Goal: Task Accomplishment & Management: Use online tool/utility

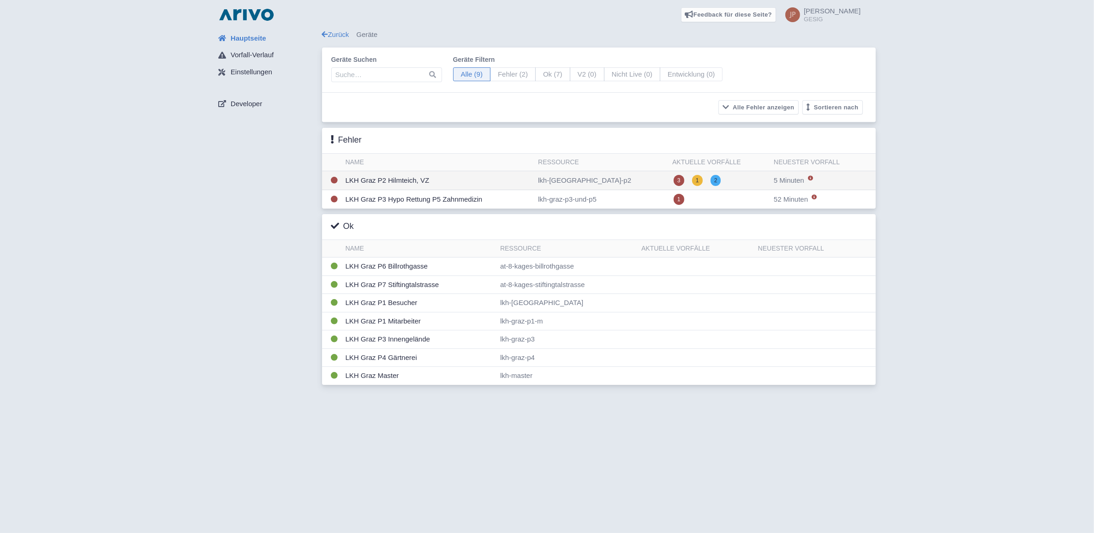
click at [393, 180] on td "LKH Graz P2 Hilmteich, VZ" at bounding box center [438, 180] width 193 height 19
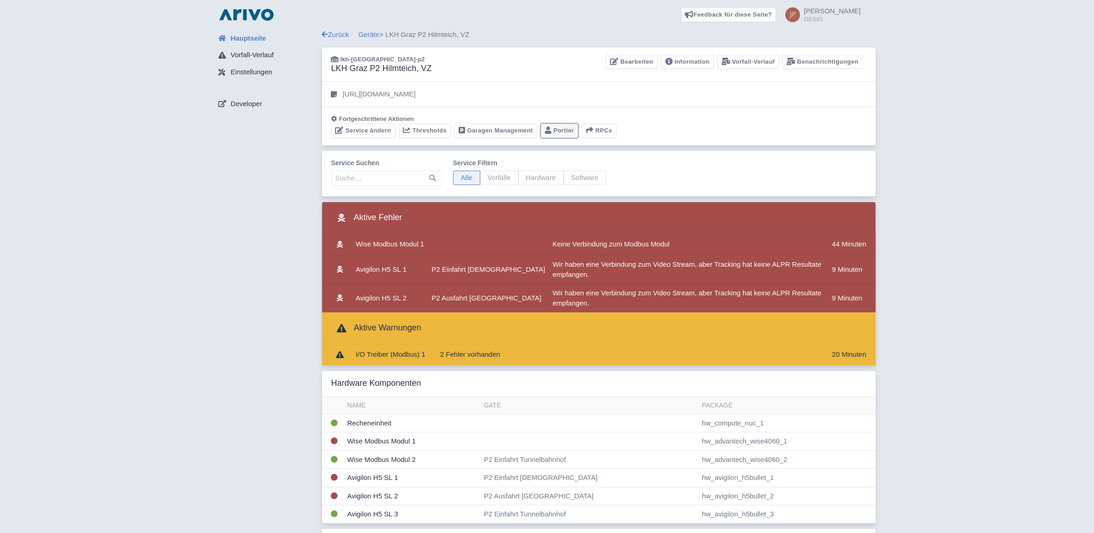
click at [558, 129] on link "Portier" at bounding box center [559, 131] width 37 height 14
click at [370, 32] on link "Geräte" at bounding box center [369, 34] width 21 height 8
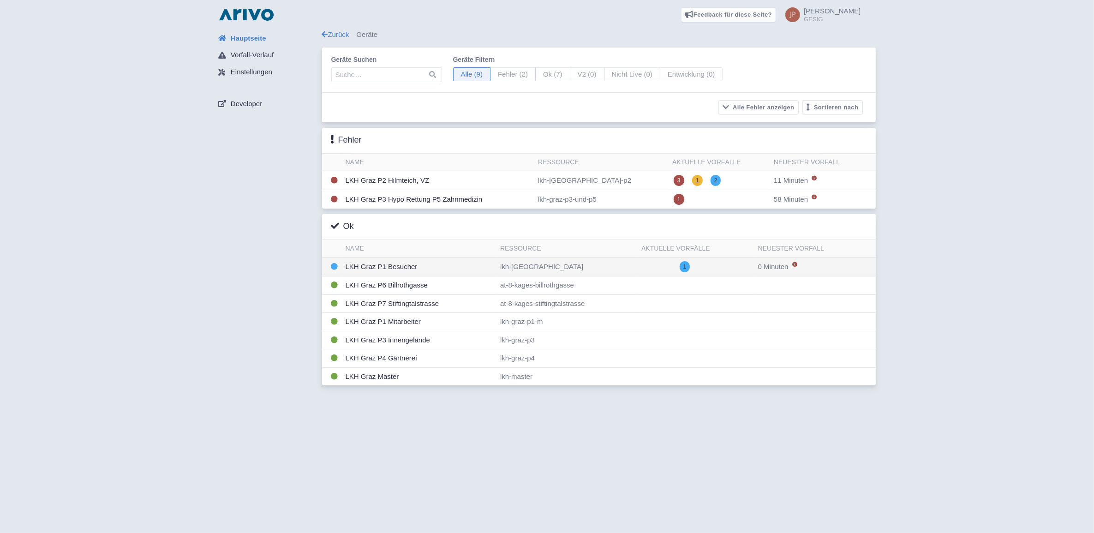
click at [374, 268] on td "LKH Graz P1 Besucher" at bounding box center [419, 266] width 155 height 19
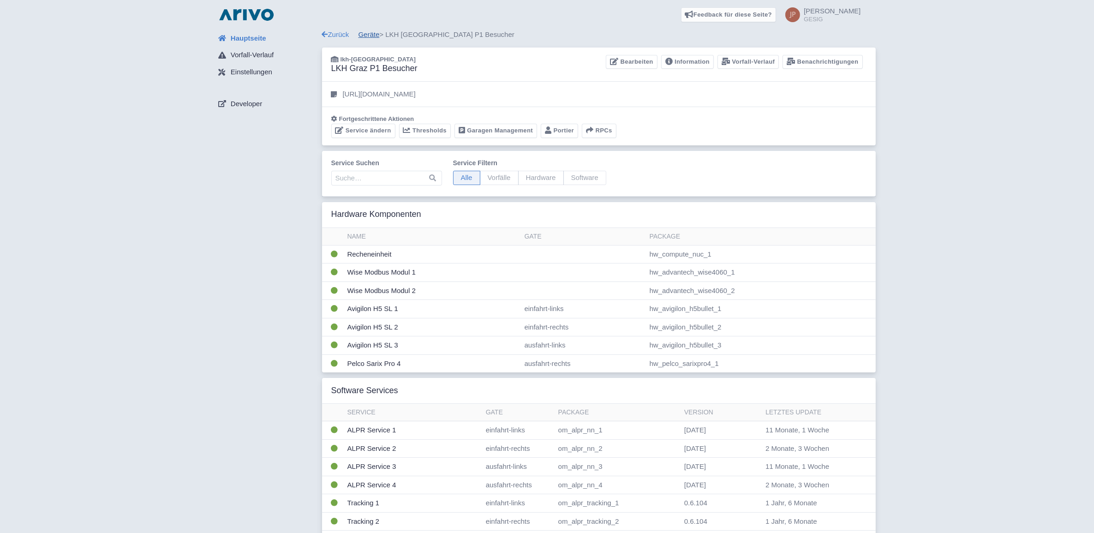
click at [367, 35] on link "Geräte" at bounding box center [369, 34] width 21 height 8
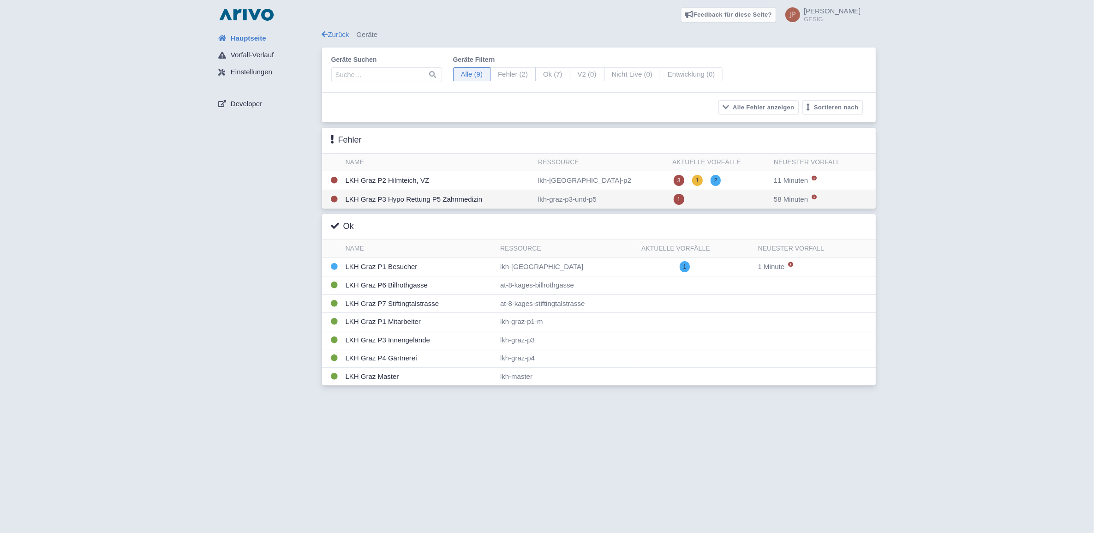
click at [441, 201] on td "LKH Graz P3 Hypo Rettung P5 Zahnmedizin" at bounding box center [438, 199] width 193 height 19
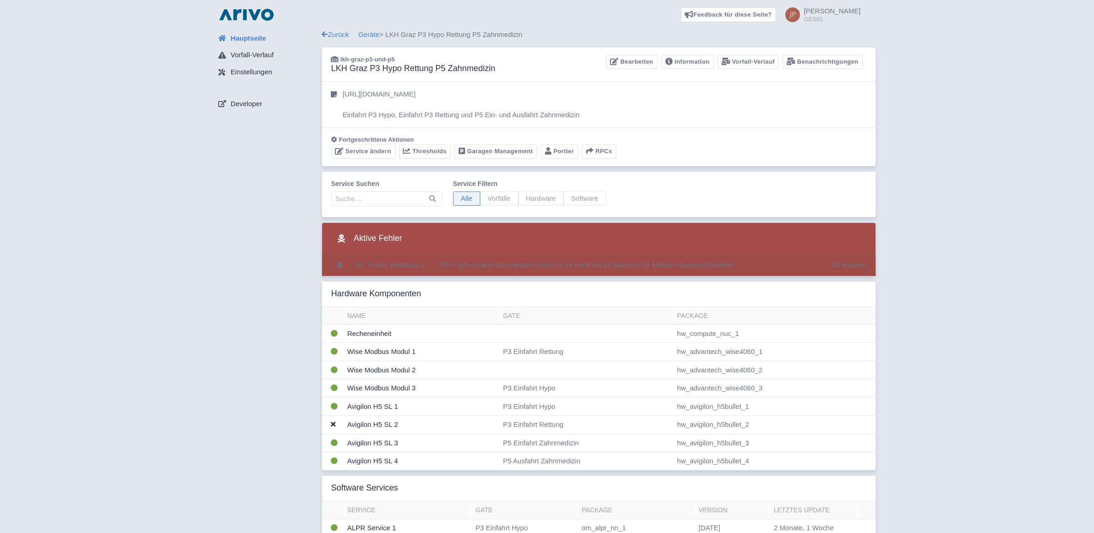
click at [381, 264] on td "I/O Treiber (Modbus) 2" at bounding box center [390, 265] width 77 height 21
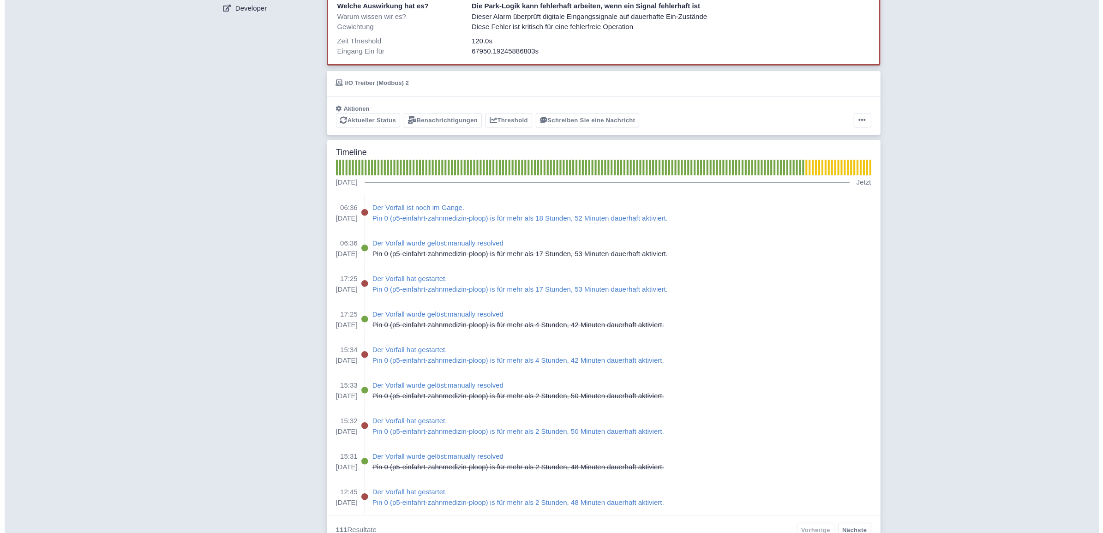
scroll to position [113, 0]
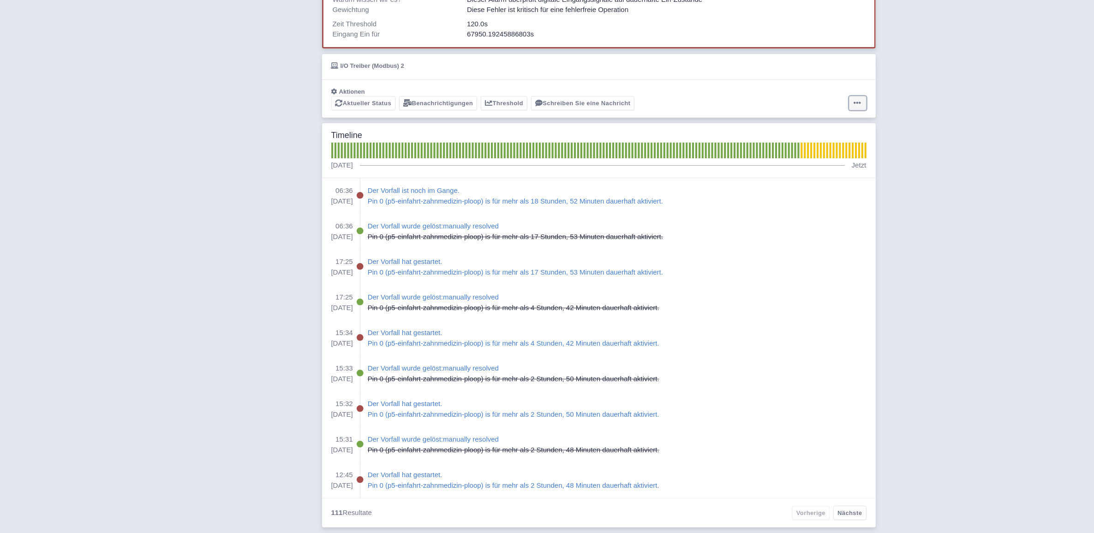
click at [858, 102] on icon at bounding box center [857, 102] width 7 height 7
click at [815, 137] on button "Alarm zurücksetzen" at bounding box center [822, 139] width 92 height 14
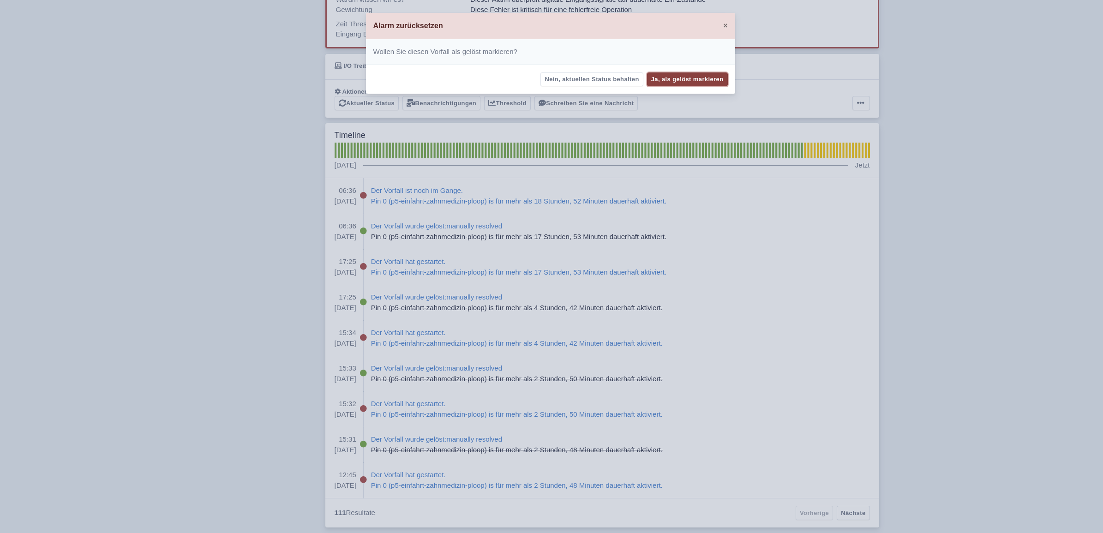
click at [683, 79] on button "Ja, als gelöst markieren" at bounding box center [687, 79] width 81 height 14
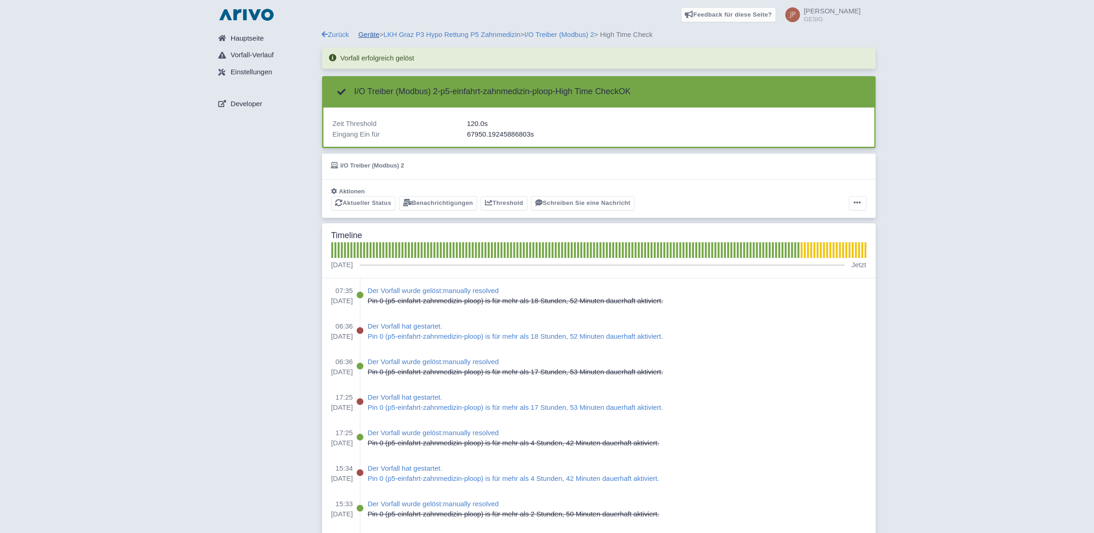
click at [371, 35] on link "Geräte" at bounding box center [369, 34] width 21 height 8
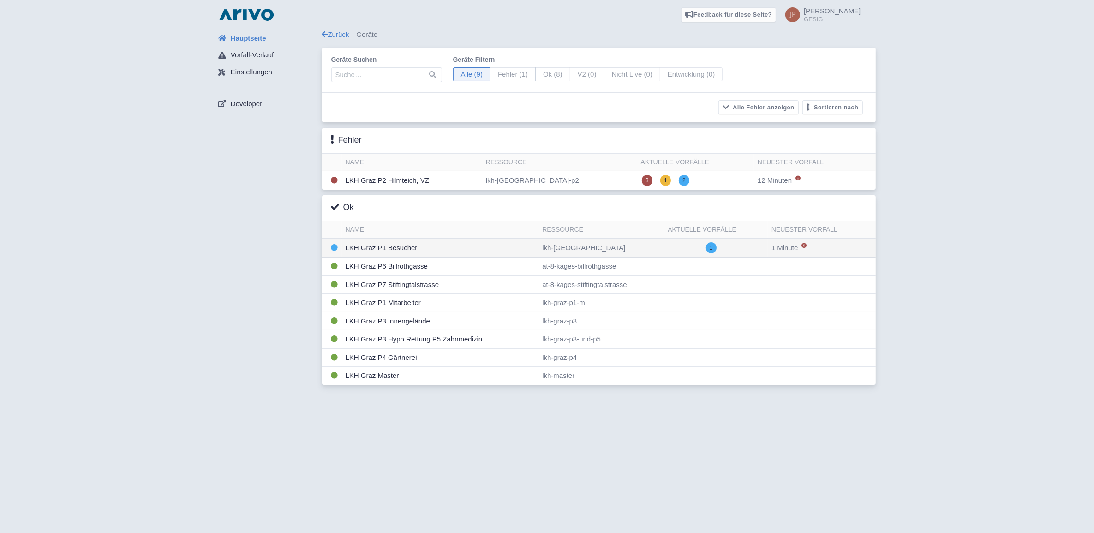
click at [377, 247] on td "LKH Graz P1 Besucher" at bounding box center [440, 248] width 197 height 19
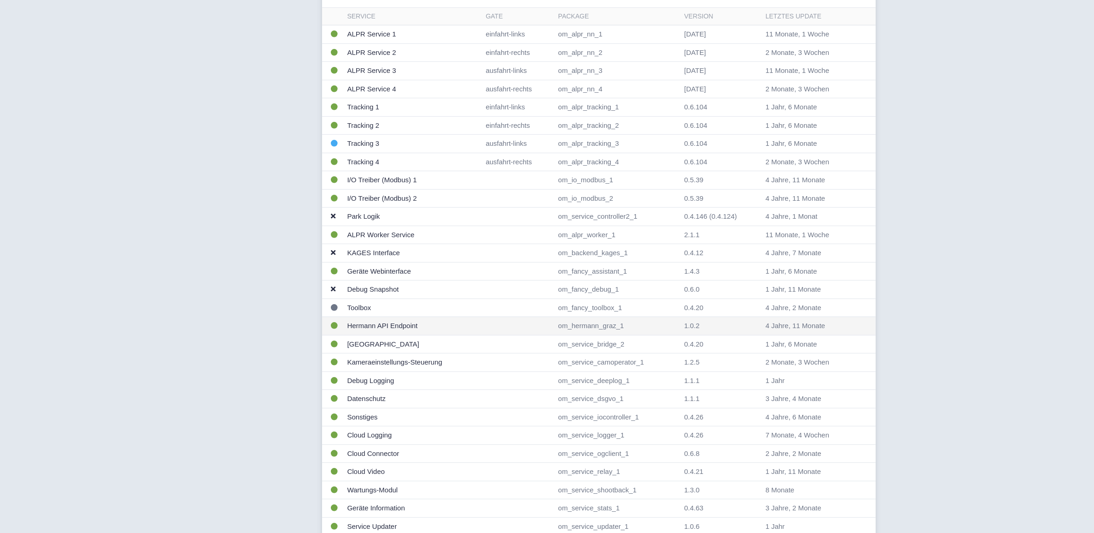
scroll to position [423, 0]
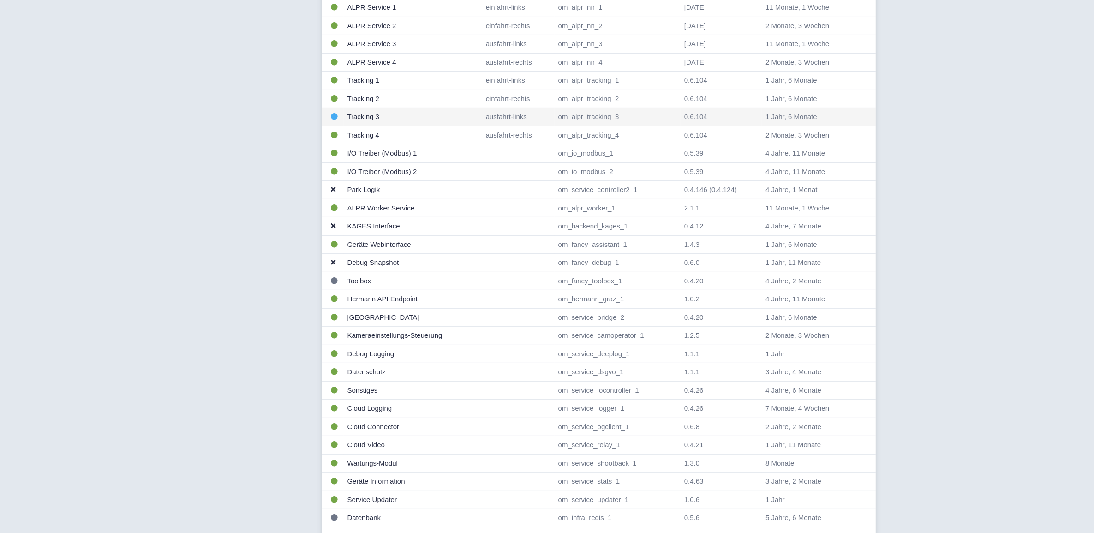
click at [358, 118] on td "Tracking 3" at bounding box center [413, 117] width 138 height 18
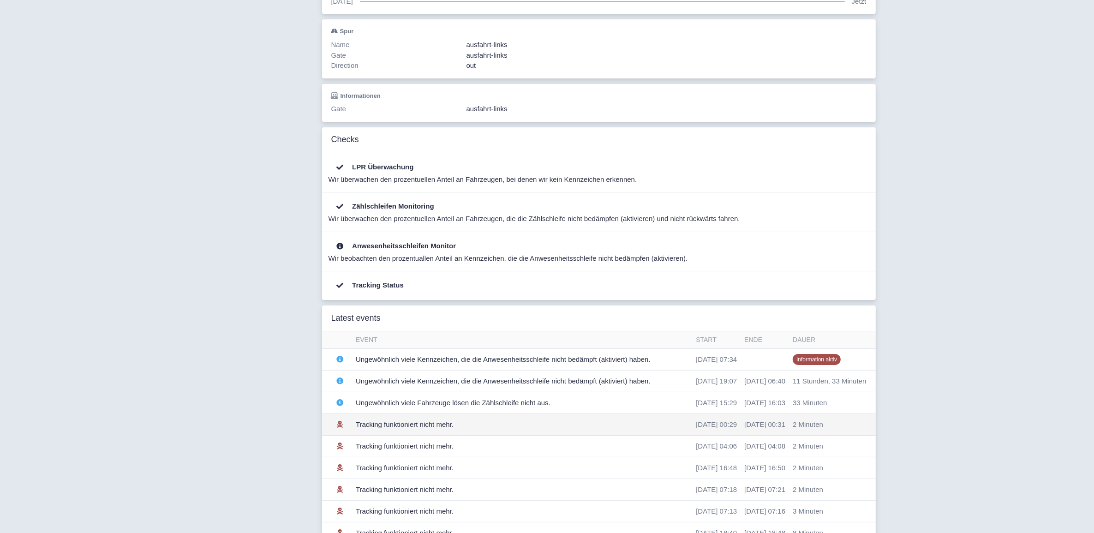
scroll to position [75, 0]
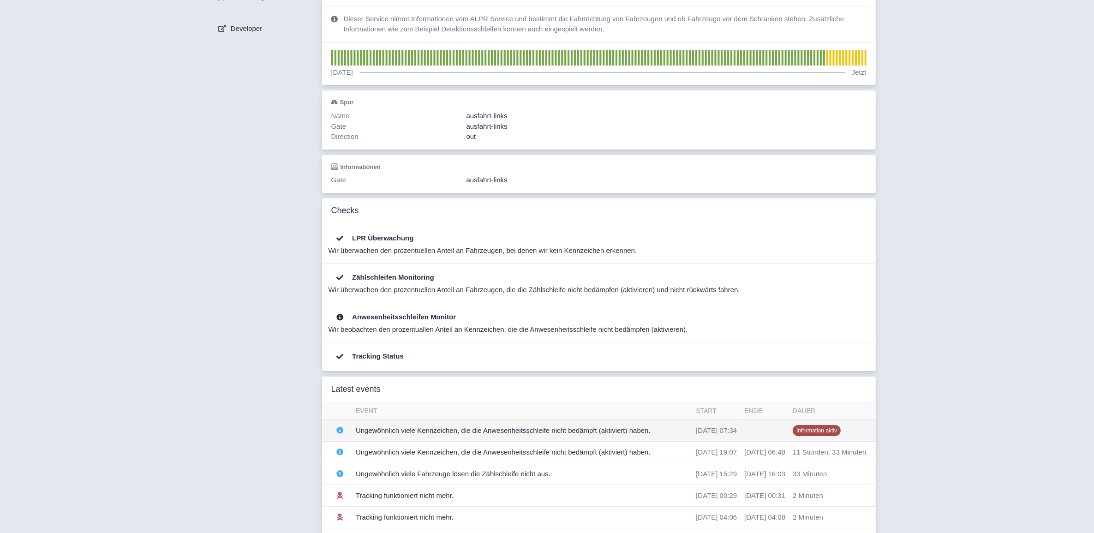
click at [405, 427] on td "Ungewöhnlich viele Kennzeichen, die die Anwesenheitsschleife nicht bedämpft (ak…" at bounding box center [522, 431] width 340 height 22
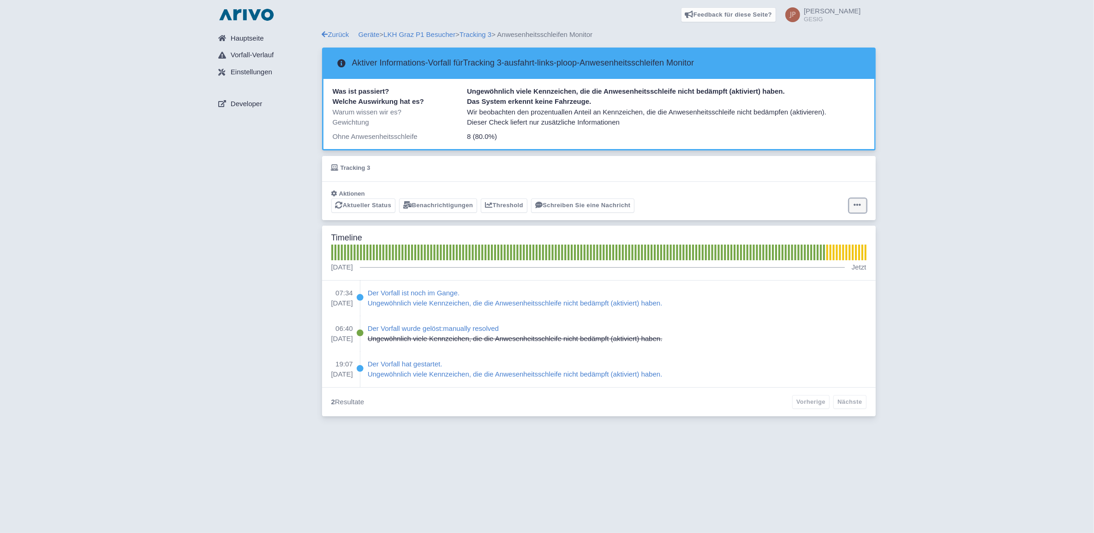
click at [856, 203] on icon at bounding box center [857, 204] width 7 height 7
click at [821, 243] on button "Alarm zurücksetzen" at bounding box center [822, 242] width 92 height 14
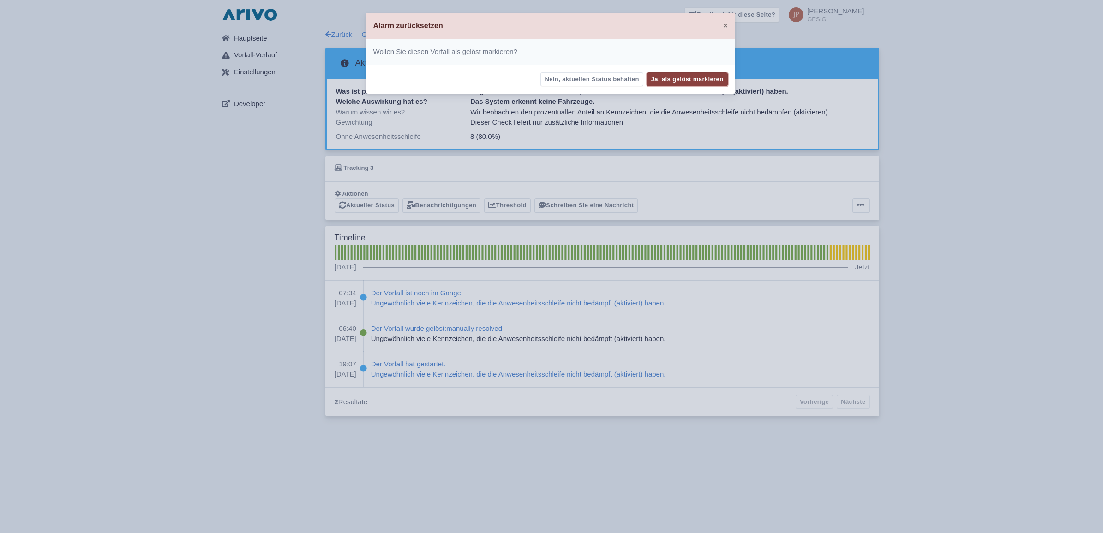
click at [688, 79] on button "Ja, als gelöst markieren" at bounding box center [687, 79] width 81 height 14
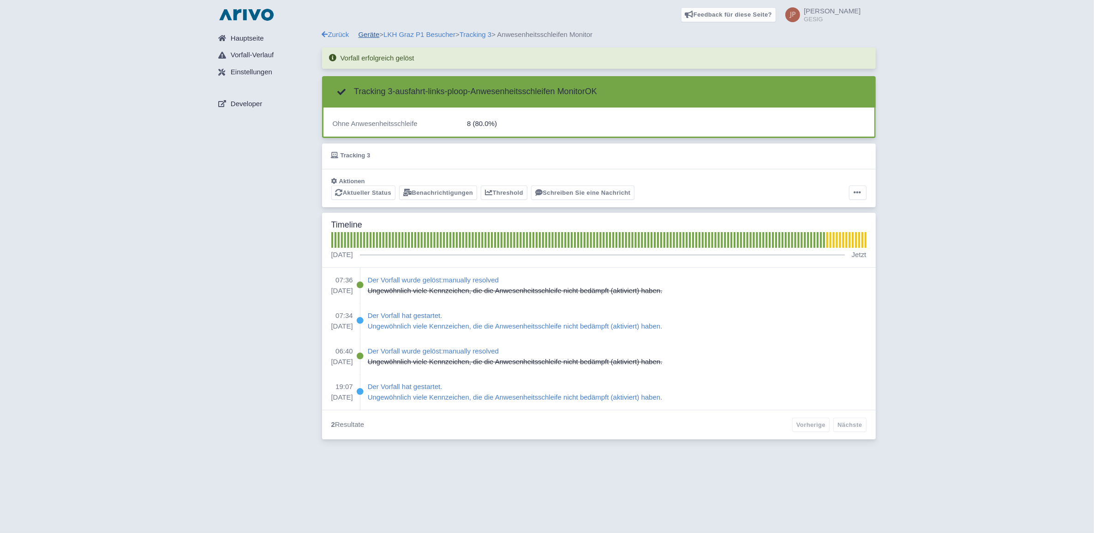
click at [370, 34] on link "Geräte" at bounding box center [369, 34] width 21 height 8
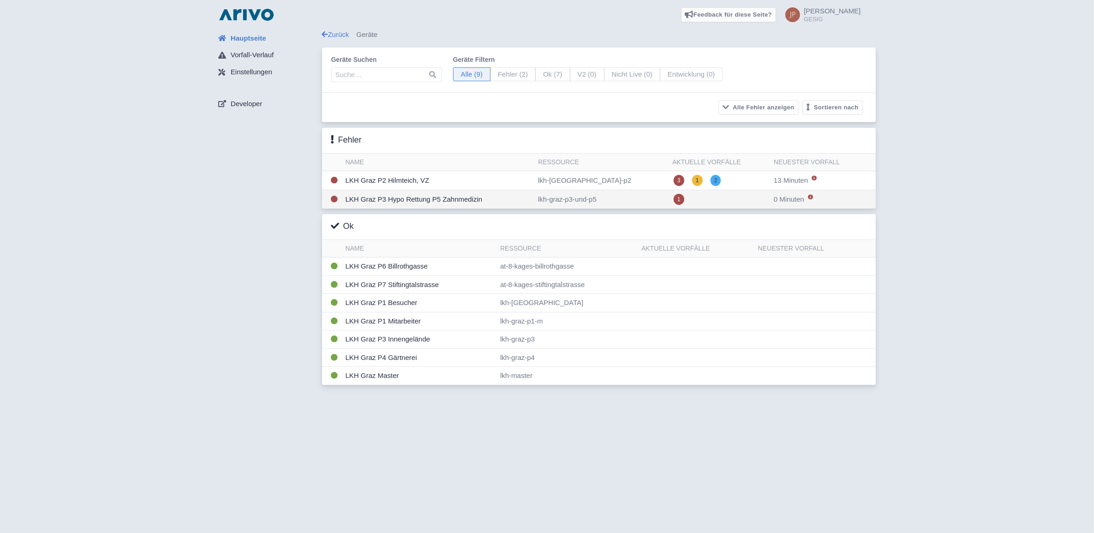
click at [388, 201] on td "LKH Graz P3 Hypo Rettung P5 Zahnmedizin" at bounding box center [438, 199] width 193 height 19
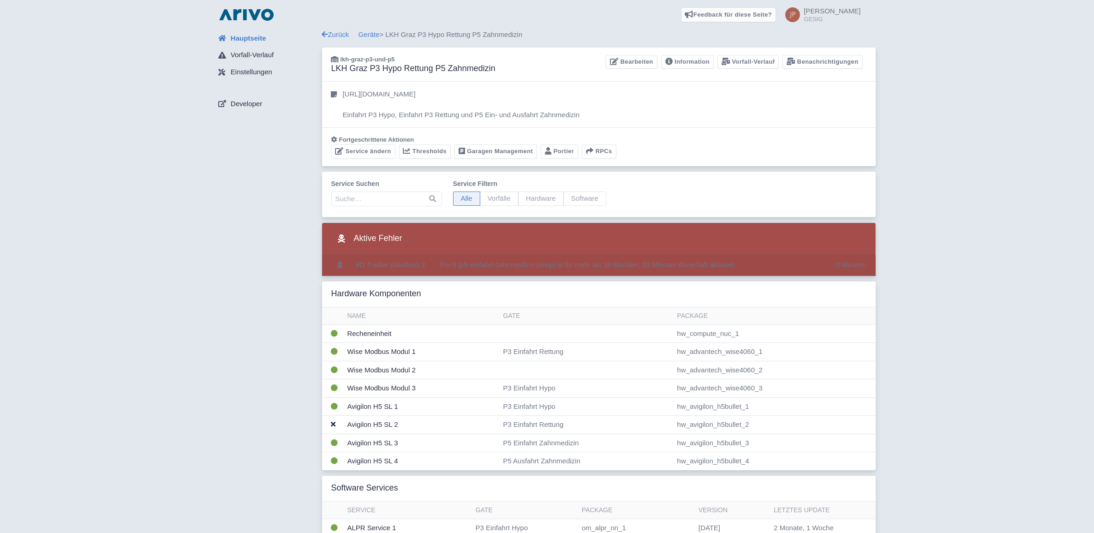
click at [430, 265] on td at bounding box center [432, 265] width 7 height 21
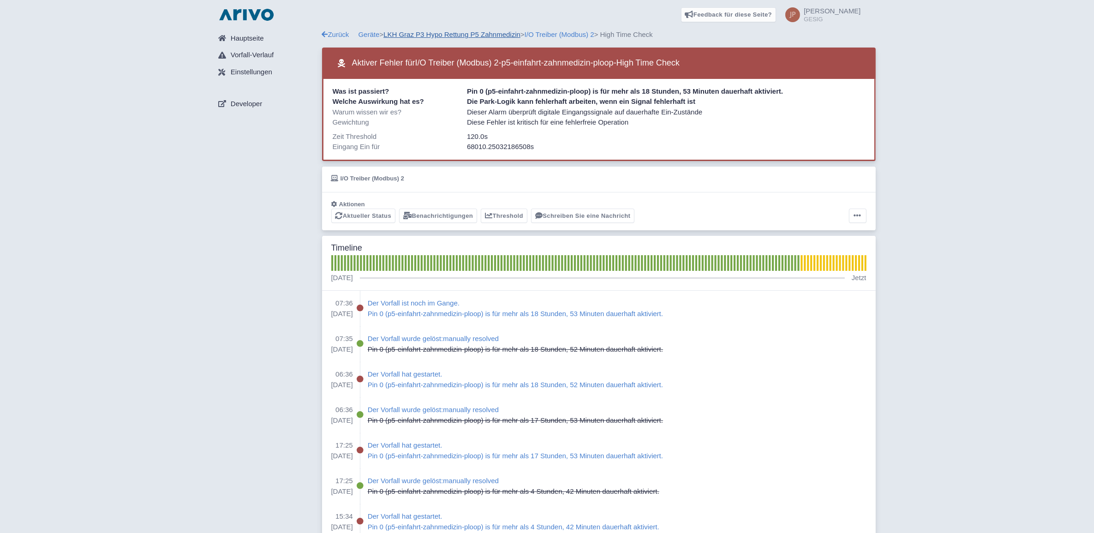
click at [428, 32] on link "LKH Graz P3 Hypo Rettung P5 Zahnmedizin" at bounding box center [451, 34] width 137 height 8
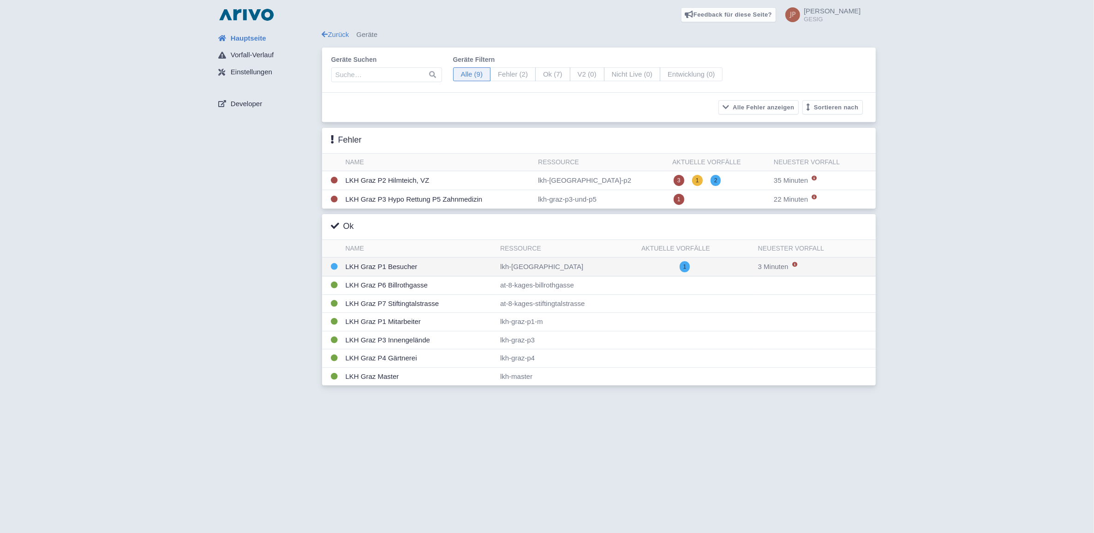
click at [382, 268] on td "LKH Graz P1 Besucher" at bounding box center [419, 266] width 155 height 19
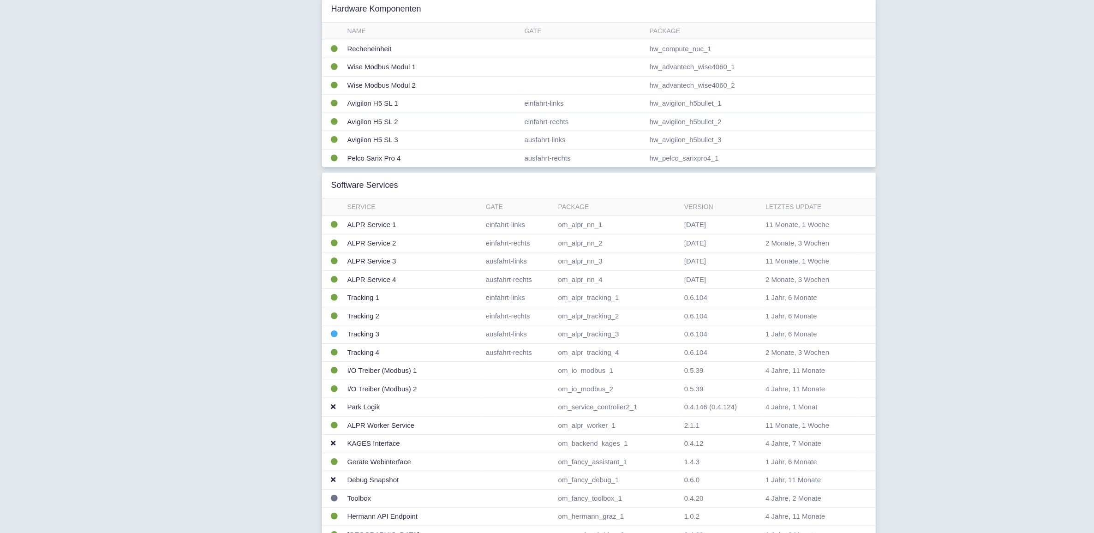
scroll to position [231, 0]
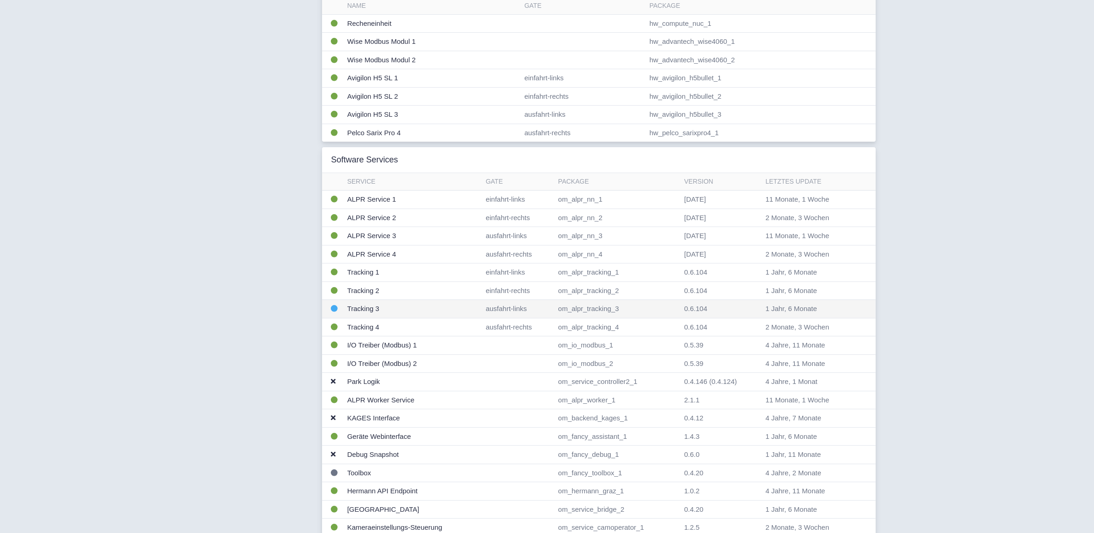
click at [365, 311] on td "Tracking 3" at bounding box center [413, 309] width 138 height 18
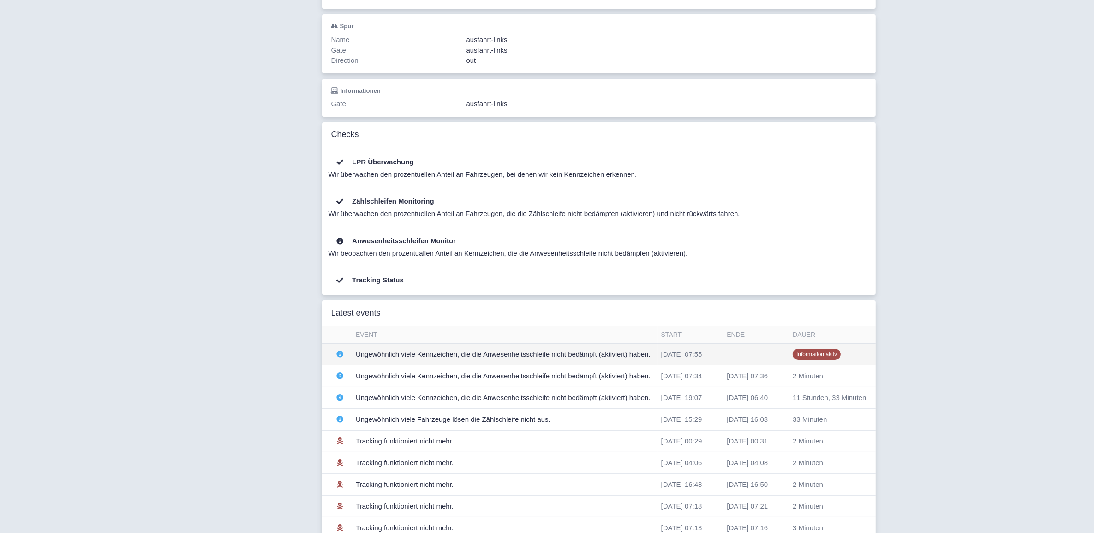
scroll to position [154, 0]
click at [403, 356] on td "Ungewöhnlich viele Kennzeichen, die die Anwesenheitsschleife nicht bedämpft (ak…" at bounding box center [504, 352] width 305 height 22
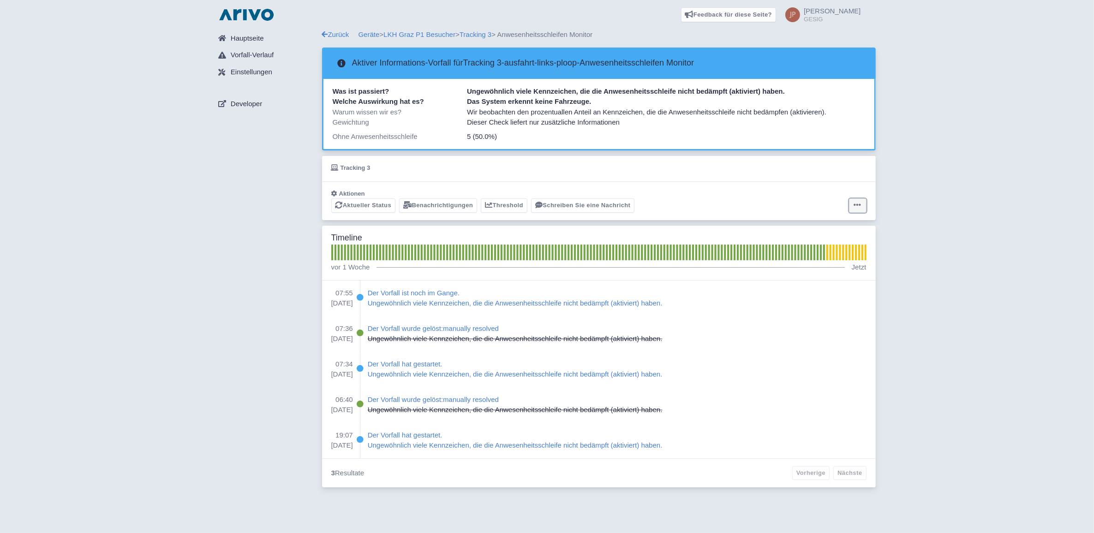
click at [857, 203] on icon at bounding box center [857, 204] width 7 height 7
click at [814, 241] on button "Alarm zurücksetzen" at bounding box center [822, 242] width 92 height 14
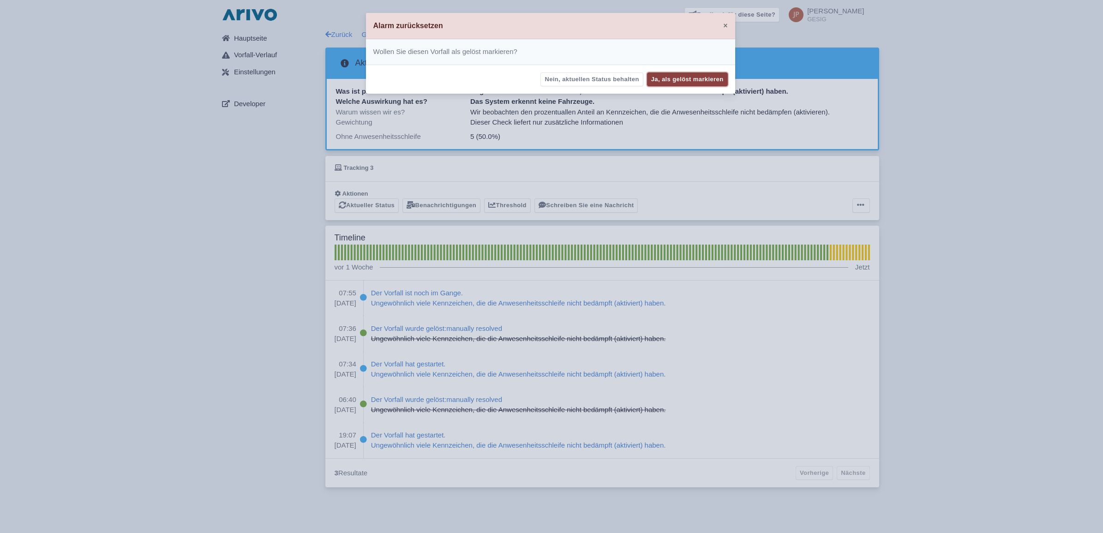
click at [674, 76] on button "Ja, als gelöst markieren" at bounding box center [687, 79] width 81 height 14
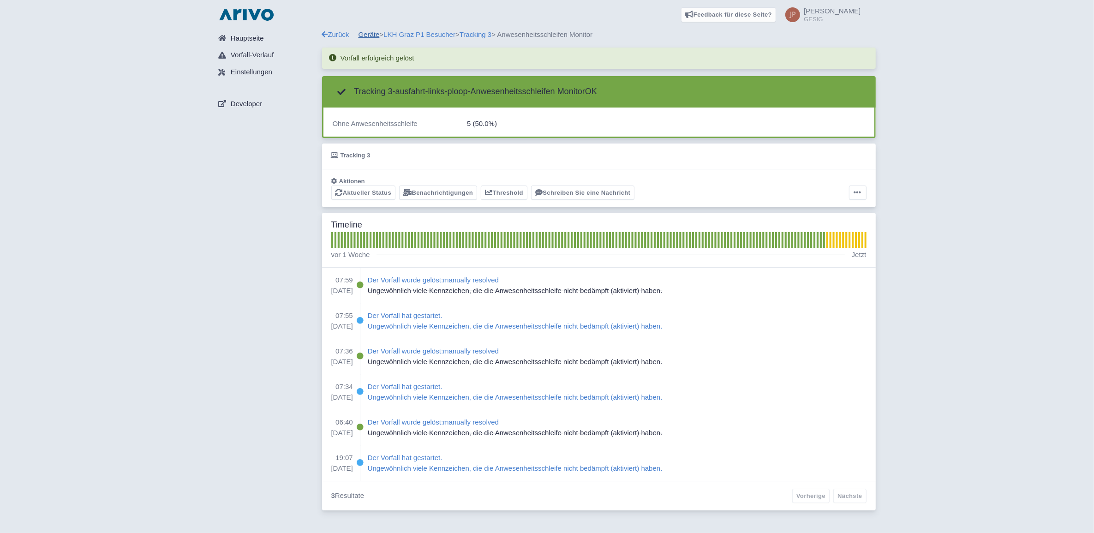
click at [368, 36] on link "Geräte" at bounding box center [369, 34] width 21 height 8
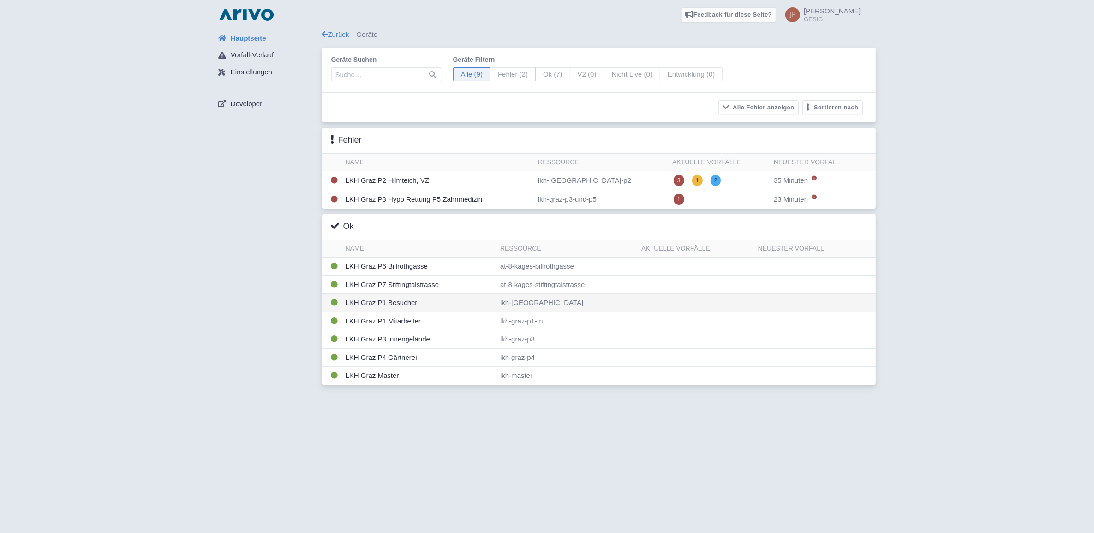
click at [377, 305] on td "LKH Graz P1 Besucher" at bounding box center [419, 303] width 155 height 18
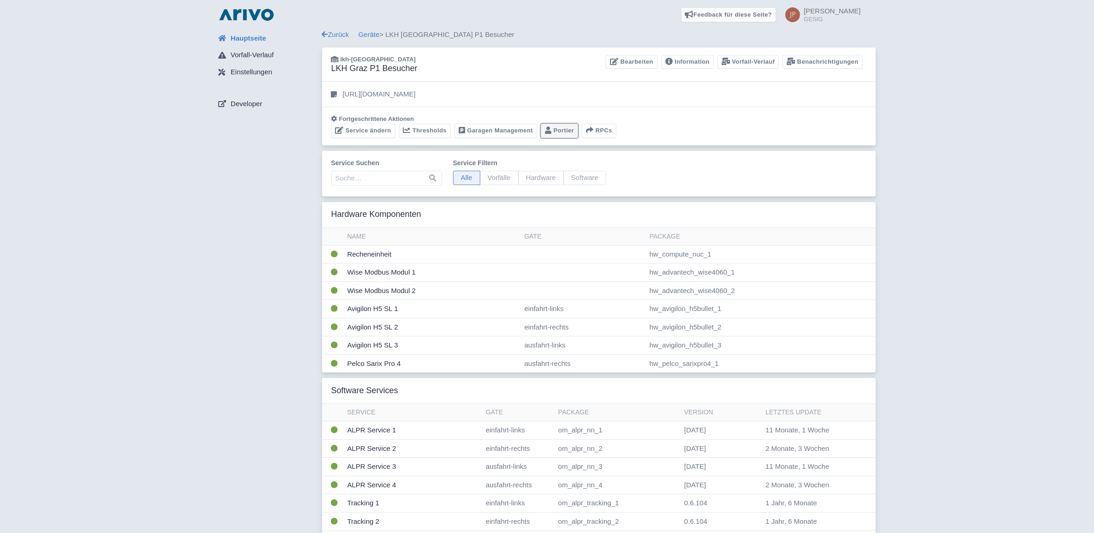
click at [560, 129] on link "Portier" at bounding box center [559, 131] width 37 height 14
click at [369, 34] on link "Geräte" at bounding box center [369, 34] width 21 height 8
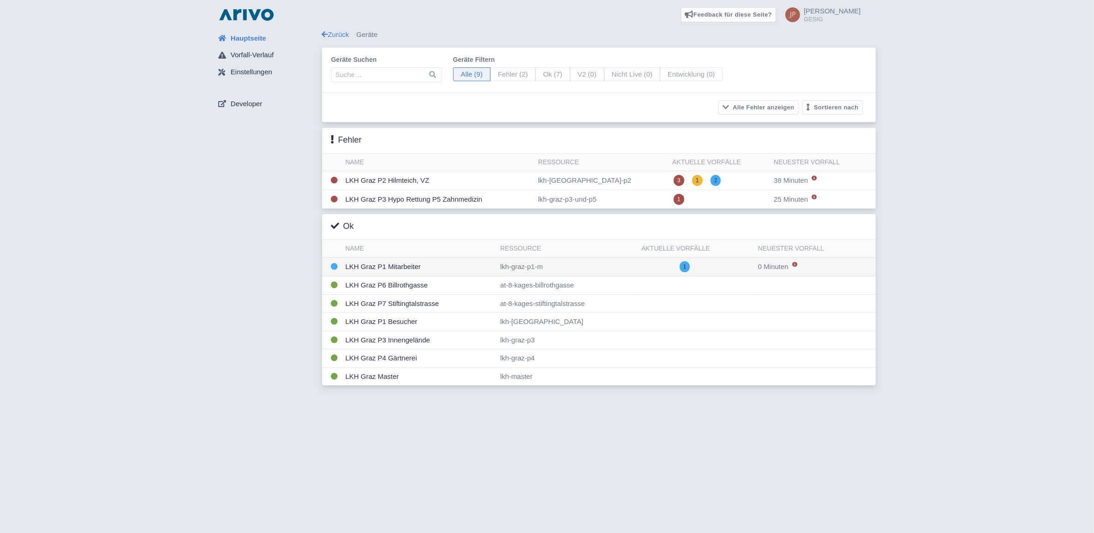
click at [384, 267] on td "LKH Graz P1 Mitarbeiter" at bounding box center [419, 266] width 155 height 19
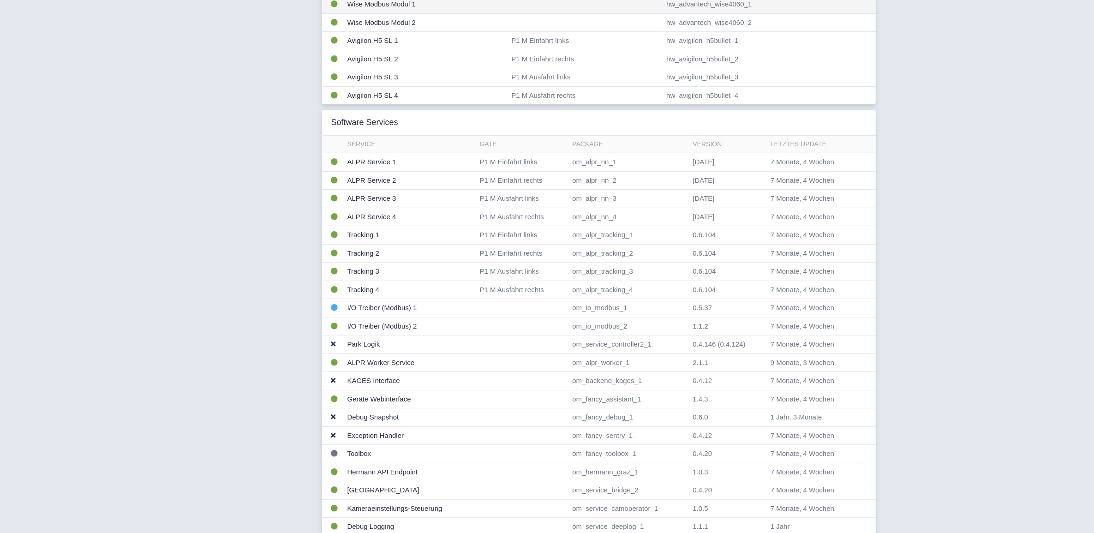
scroll to position [269, 0]
click at [356, 311] on td "I/O Treiber (Modbus) 1" at bounding box center [410, 307] width 132 height 18
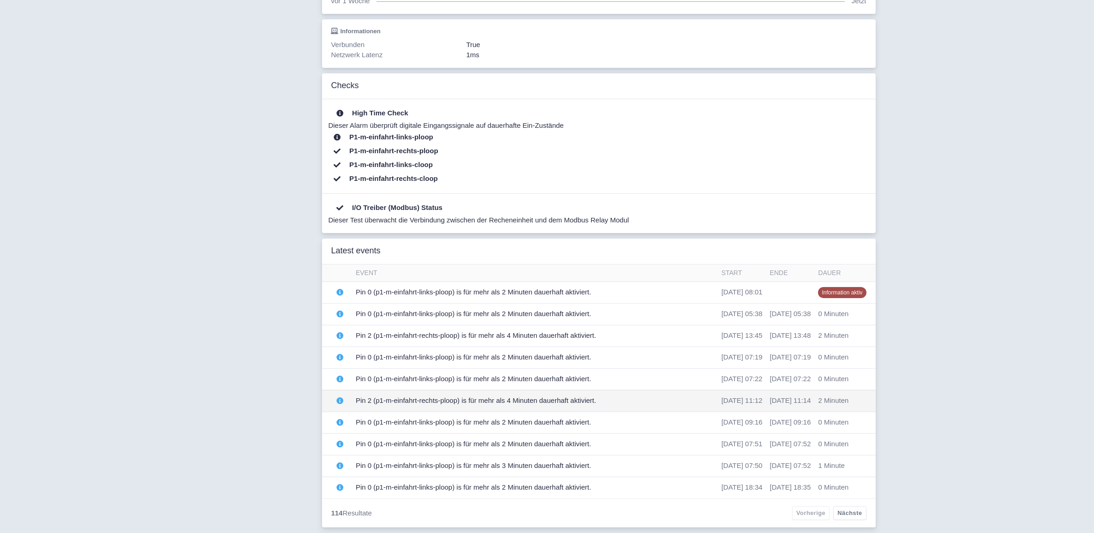
scroll to position [138, 0]
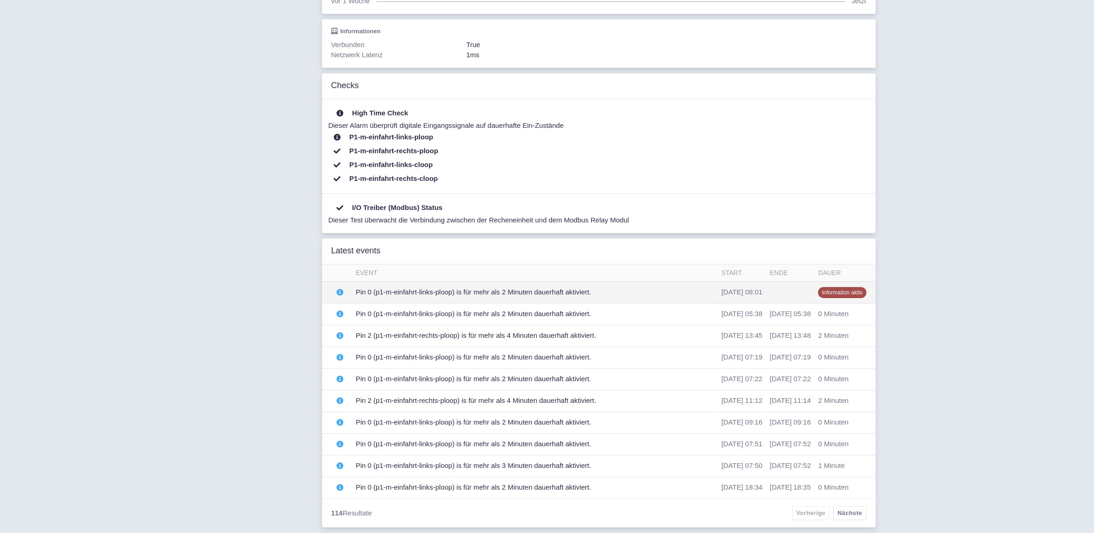
click at [437, 290] on td "Pin 0 (p1-m-einfahrt-links-ploop) is für mehr als 2 Minuten dauerhaft aktiviert." at bounding box center [535, 292] width 366 height 22
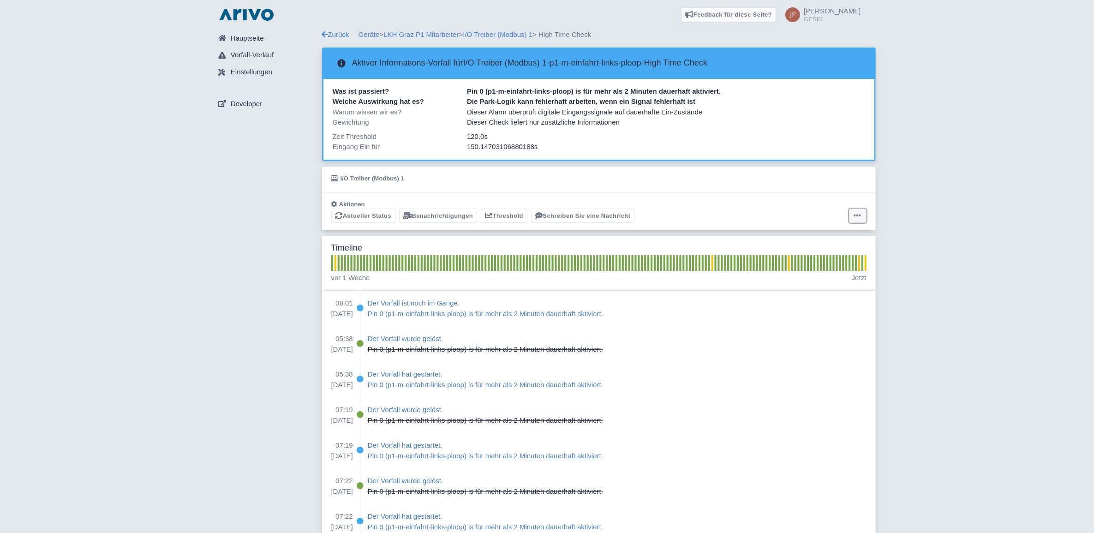
click at [855, 214] on icon at bounding box center [857, 215] width 7 height 7
click at [821, 250] on button "Alarm zurücksetzen" at bounding box center [822, 252] width 92 height 14
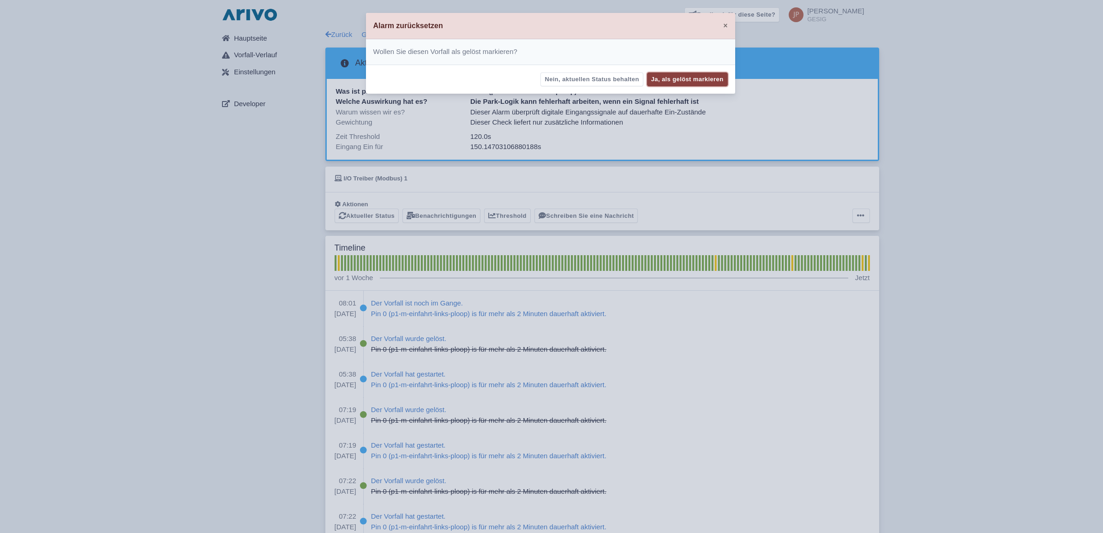
click at [695, 75] on button "Ja, als gelöst markieren" at bounding box center [687, 79] width 81 height 14
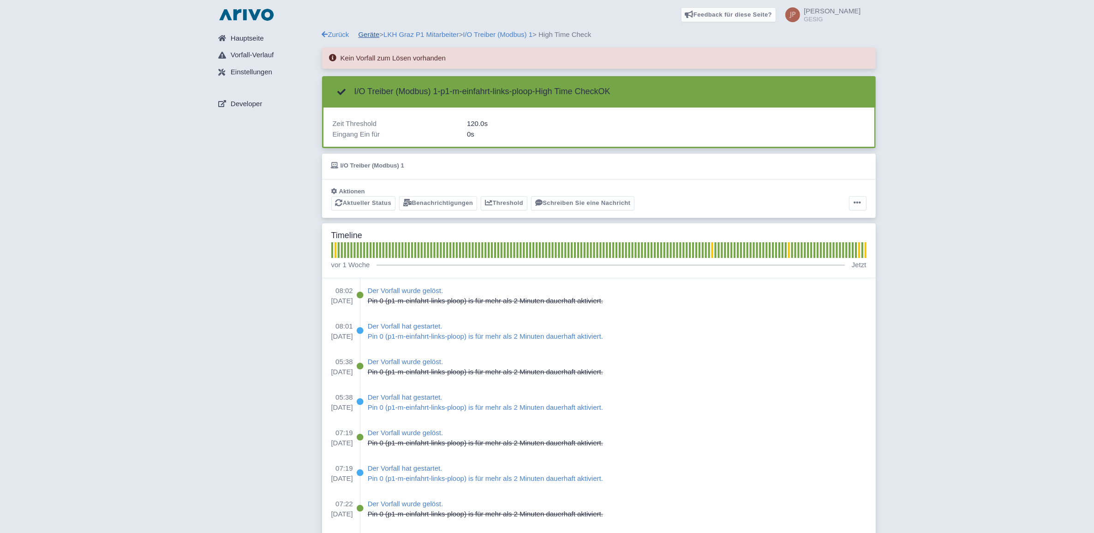
click at [370, 35] on link "Geräte" at bounding box center [369, 34] width 21 height 8
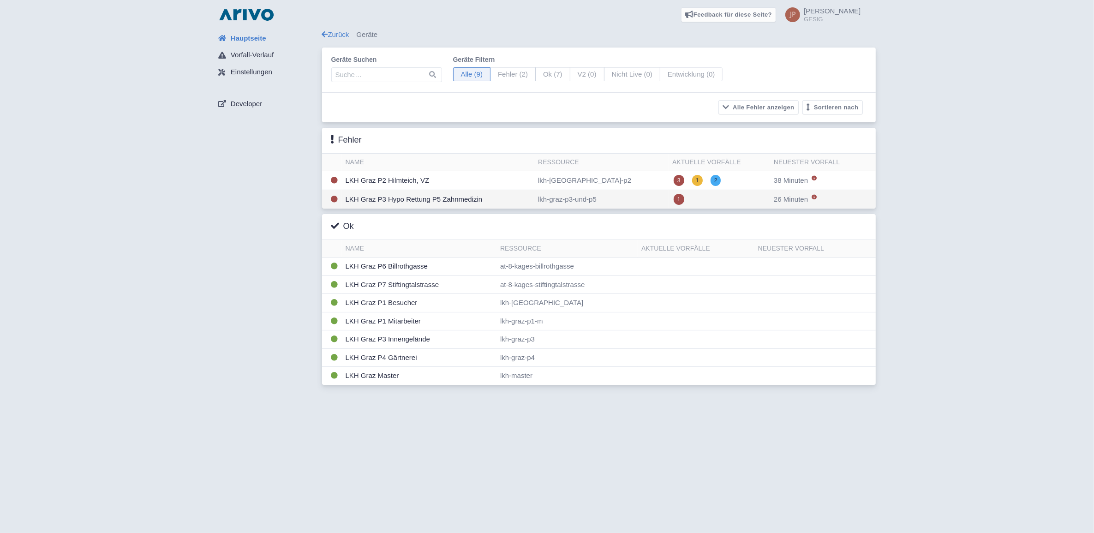
click at [420, 201] on td "LKH Graz P3 Hypo Rettung P5 Zahnmedizin" at bounding box center [438, 199] width 193 height 19
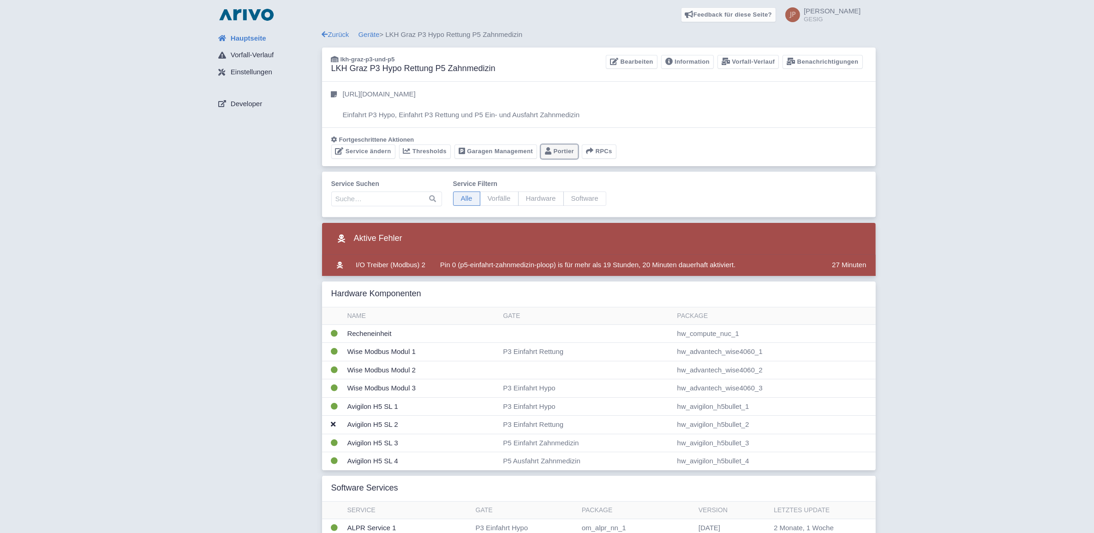
click at [557, 150] on link "Portier" at bounding box center [559, 151] width 37 height 14
click at [372, 33] on link "Geräte" at bounding box center [369, 34] width 21 height 8
